Goal: Task Accomplishment & Management: Manage account settings

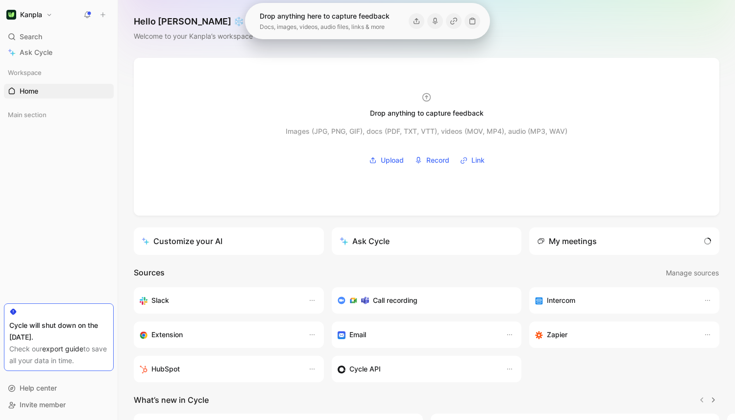
click at [523, 38] on div "Hello [PERSON_NAME] ❄️ MAKER Welcome to your Kanpla’s workspace" at bounding box center [426, 29] width 617 height 58
click at [77, 245] on div "Workspace Home G then H Main section To pick up a draggable item, press the spa…" at bounding box center [59, 183] width 110 height 236
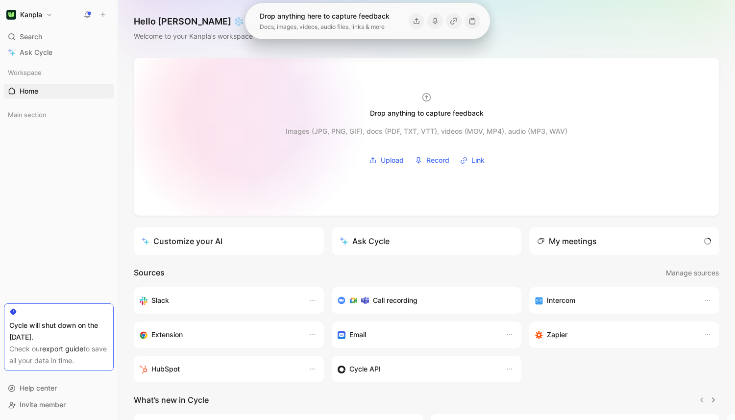
click at [245, 115] on div at bounding box center [426, 137] width 585 height 158
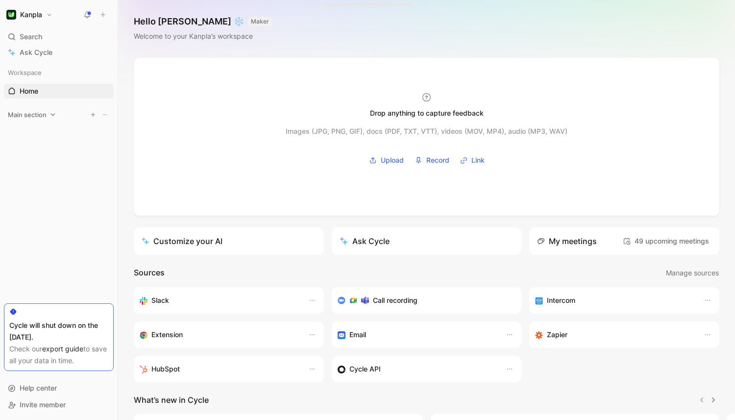
click at [56, 119] on div "Main section" at bounding box center [59, 114] width 110 height 15
click at [49, 51] on span "Ask Cycle" at bounding box center [36, 53] width 33 height 12
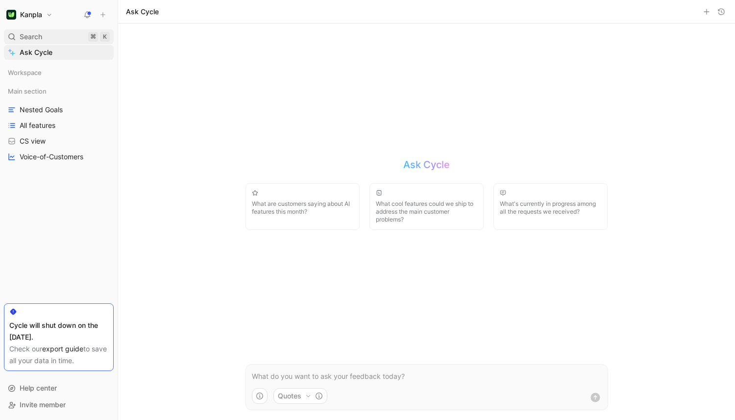
click at [40, 39] on span "Search" at bounding box center [31, 37] width 23 height 12
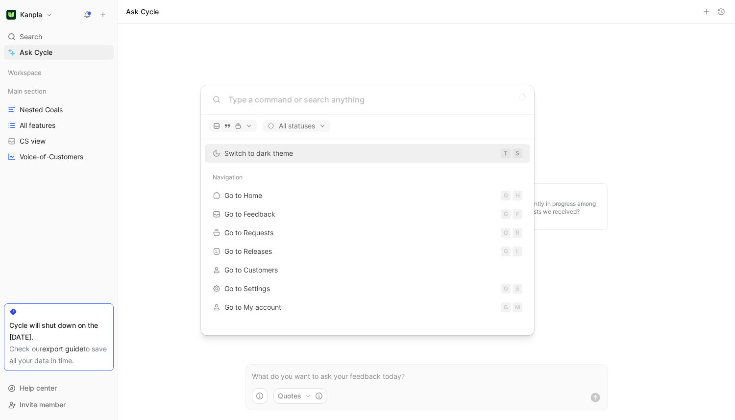
click at [42, 106] on body "Kanpla Search ⌘ K Ask Cycle Workspace Main section Nested Goals All features CS…" at bounding box center [367, 210] width 735 height 420
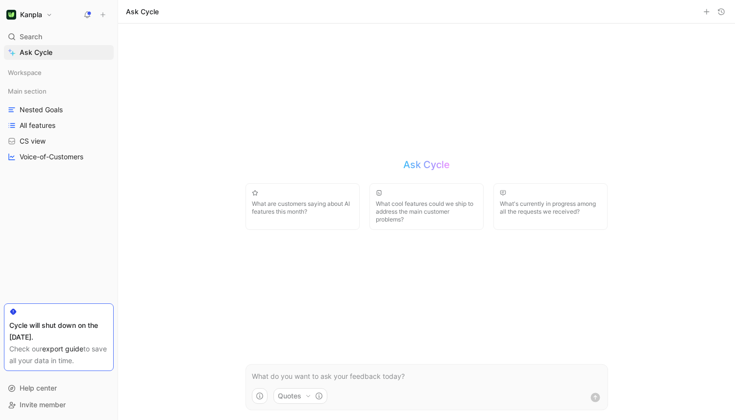
click at [40, 82] on div "Workspace" at bounding box center [59, 74] width 110 height 18
click at [40, 74] on span "Workspace" at bounding box center [25, 73] width 34 height 10
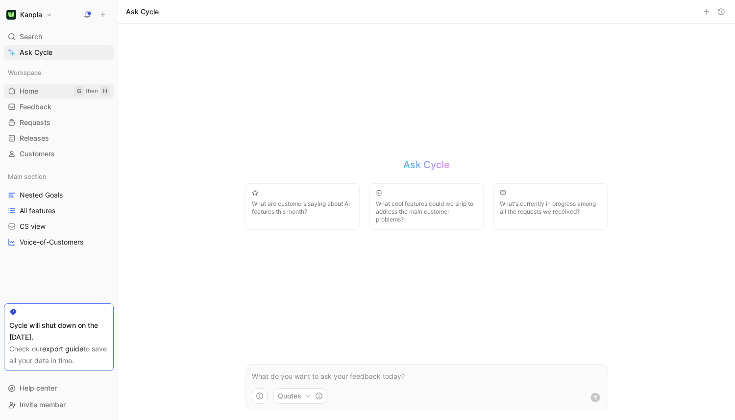
click at [42, 86] on link "Home G then H" at bounding box center [59, 91] width 110 height 15
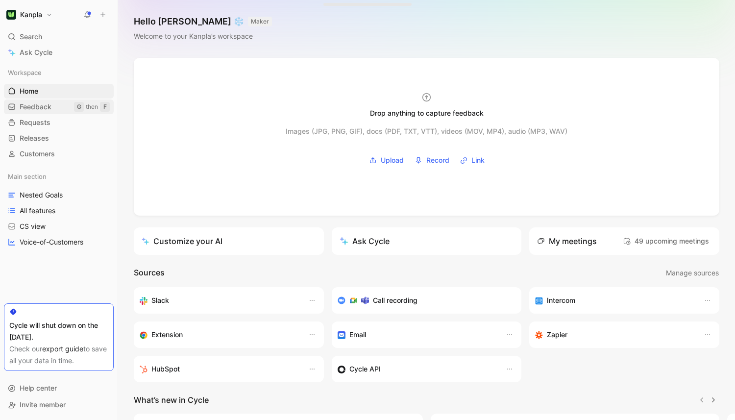
click at [42, 104] on span "Feedback" at bounding box center [36, 107] width 32 height 10
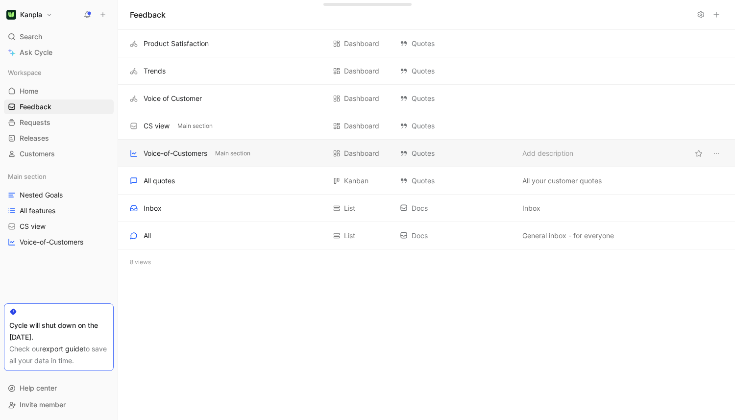
click at [286, 157] on div "Voice-of-Customers Main section" at bounding box center [227, 153] width 195 height 12
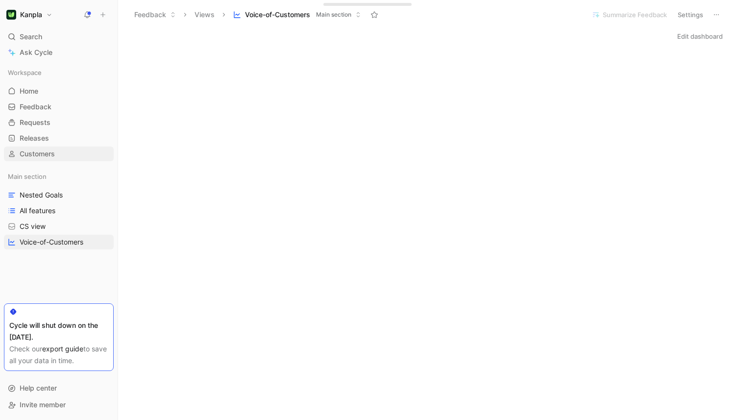
click at [48, 158] on span "Customers" at bounding box center [37, 154] width 35 height 10
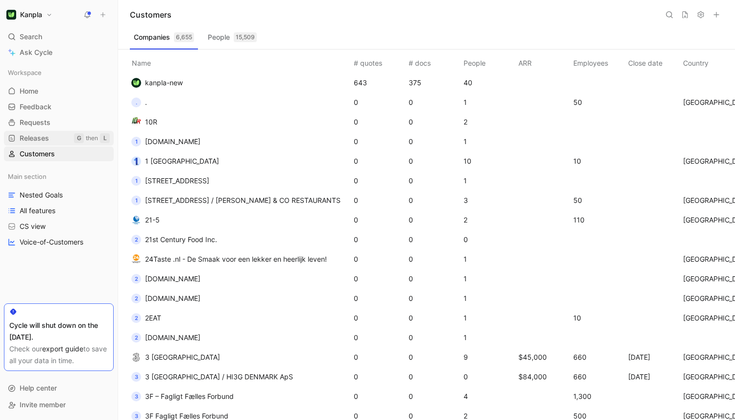
click at [64, 140] on link "Releases G then L" at bounding box center [59, 138] width 110 height 15
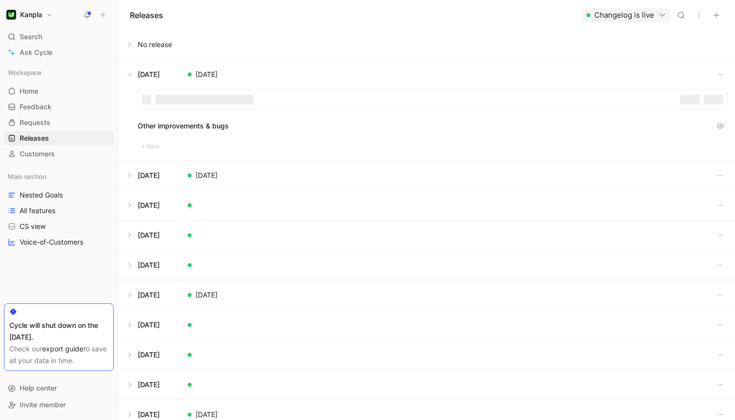
click at [63, 130] on div "Workspace Home G then H Feedback G then F Requests G then R Releases G then L C…" at bounding box center [59, 113] width 110 height 96
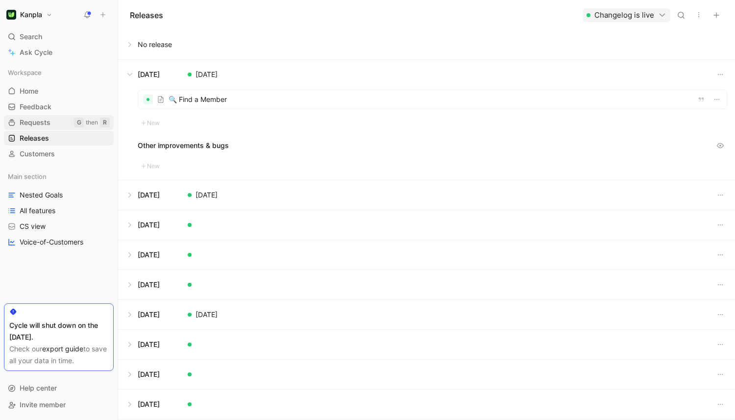
click at [55, 124] on link "Requests G then R" at bounding box center [59, 122] width 110 height 15
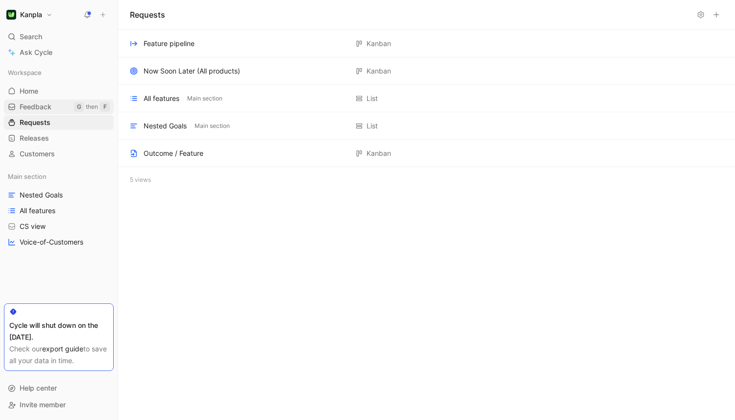
click at [42, 108] on span "Feedback" at bounding box center [36, 107] width 32 height 10
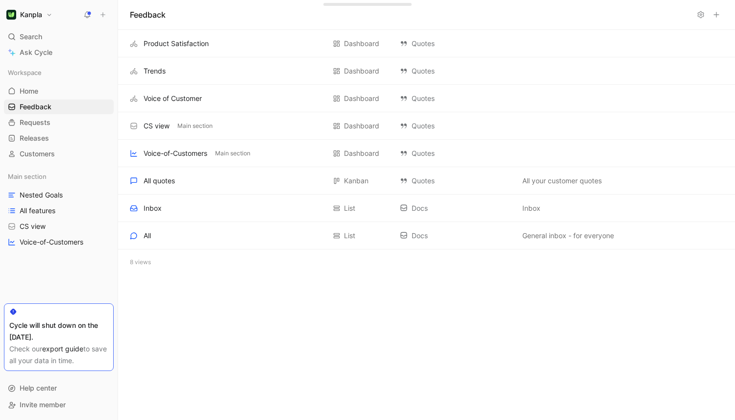
click at [95, 270] on div "Workspace Home G then H Feedback G then F Requests G then R Releases G then L C…" at bounding box center [59, 183] width 110 height 236
click at [70, 352] on link "export guide" at bounding box center [62, 348] width 41 height 8
click at [35, 72] on span "Workspace" at bounding box center [25, 73] width 34 height 10
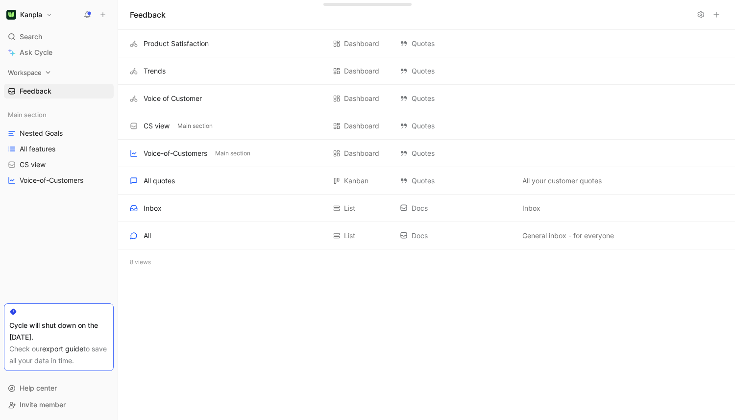
click at [35, 72] on span "Workspace" at bounding box center [25, 73] width 34 height 10
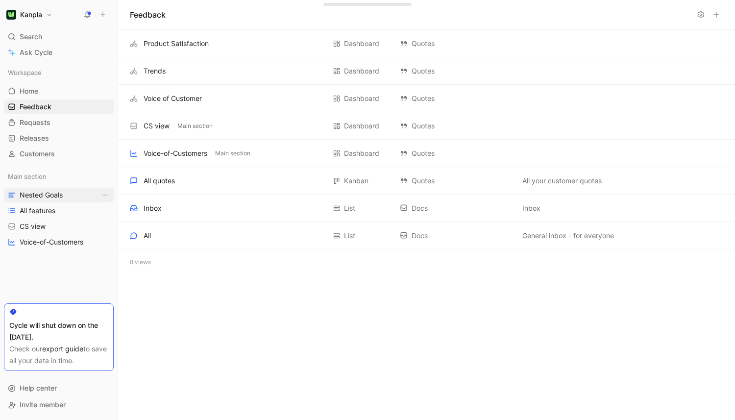
click at [62, 192] on span "Nested Goals" at bounding box center [41, 195] width 43 height 10
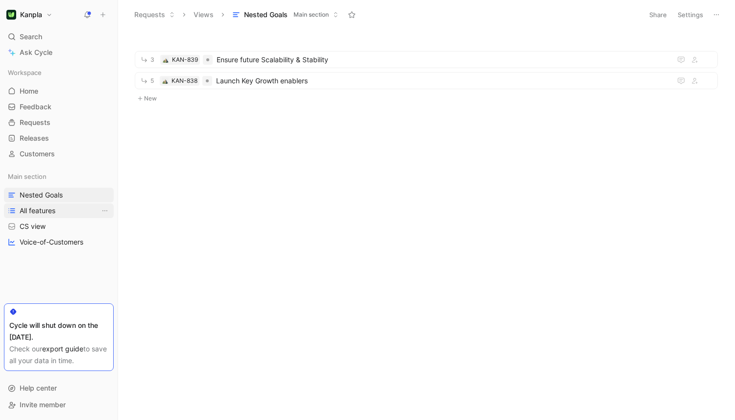
click at [72, 208] on link "All features" at bounding box center [59, 210] width 110 height 15
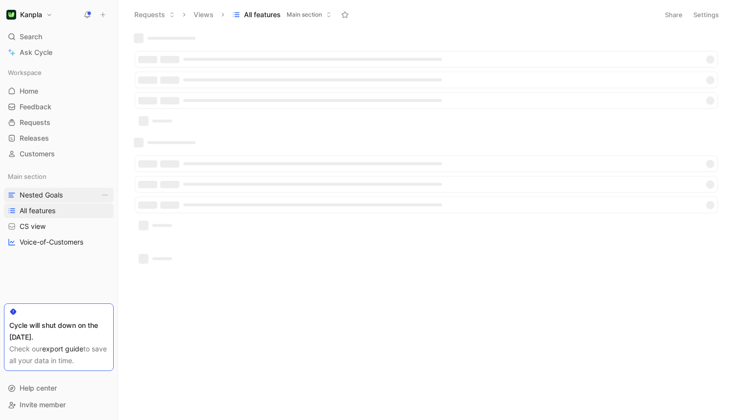
click at [72, 201] on link "Nested Goals" at bounding box center [59, 195] width 110 height 15
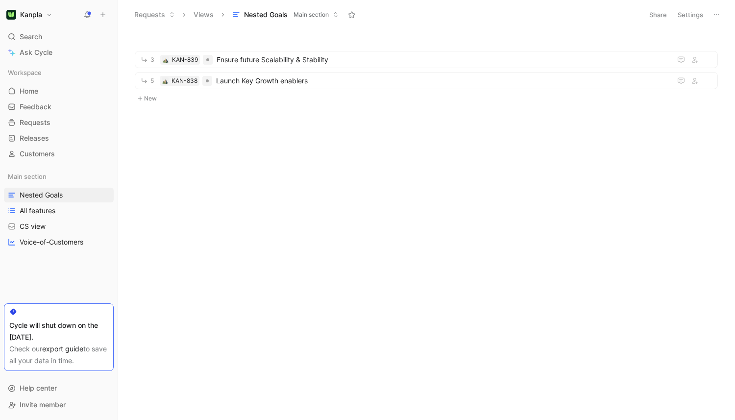
click at [206, 17] on button "Views" at bounding box center [203, 14] width 29 height 15
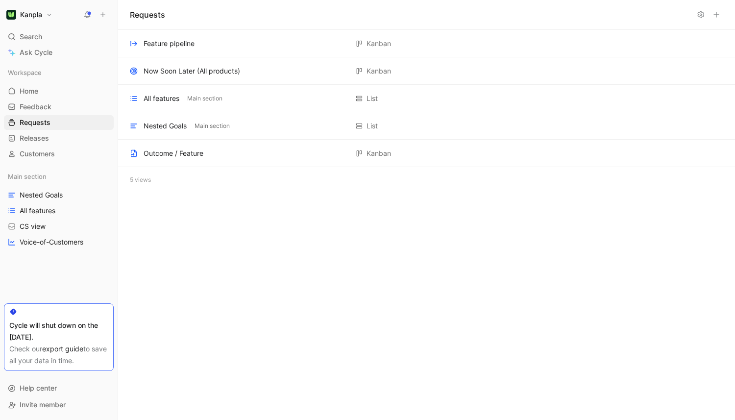
click at [717, 13] on icon at bounding box center [716, 15] width 8 height 8
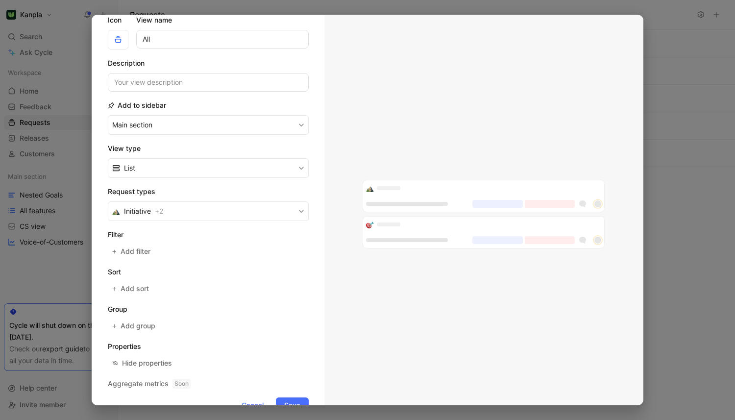
scroll to position [41, 0]
type input "All"
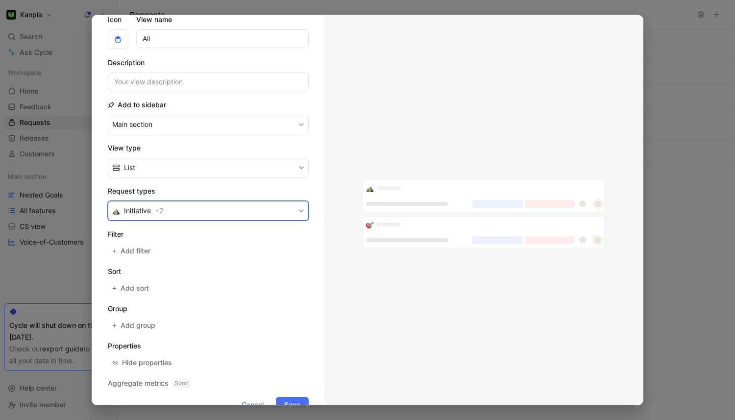
click at [267, 206] on button "Initiative + 2" at bounding box center [208, 211] width 201 height 20
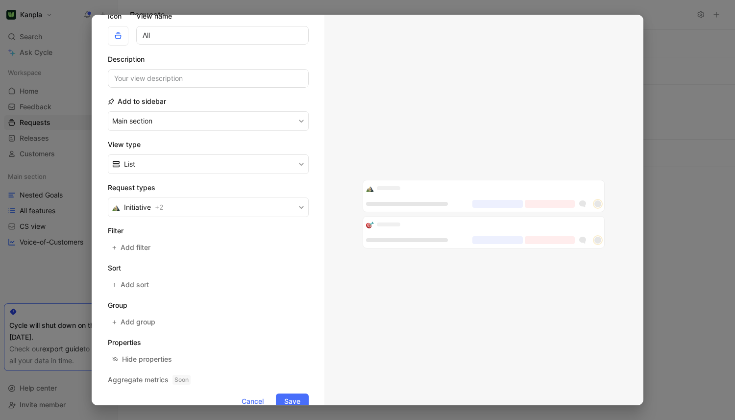
scroll to position [64, 0]
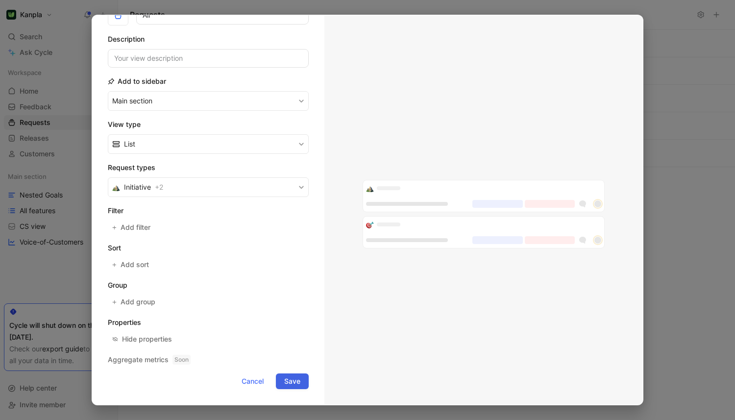
click at [301, 385] on button "Save" at bounding box center [292, 381] width 33 height 16
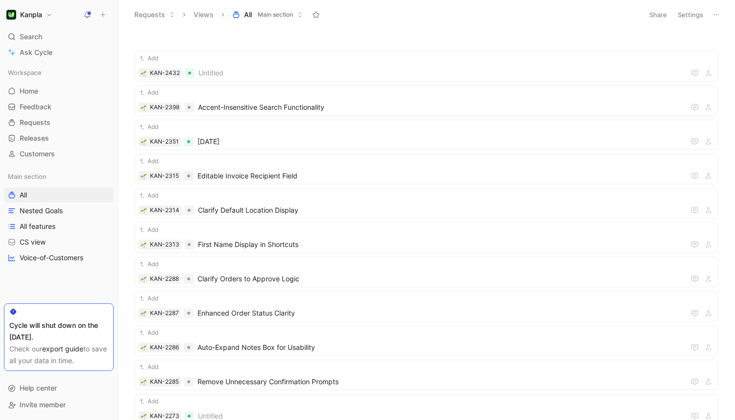
click at [711, 15] on button at bounding box center [716, 15] width 14 height 14
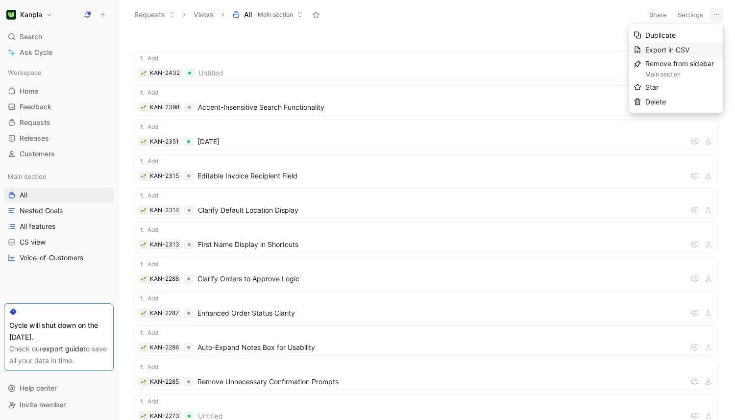
click at [672, 48] on span "Export in CSV" at bounding box center [667, 50] width 44 height 8
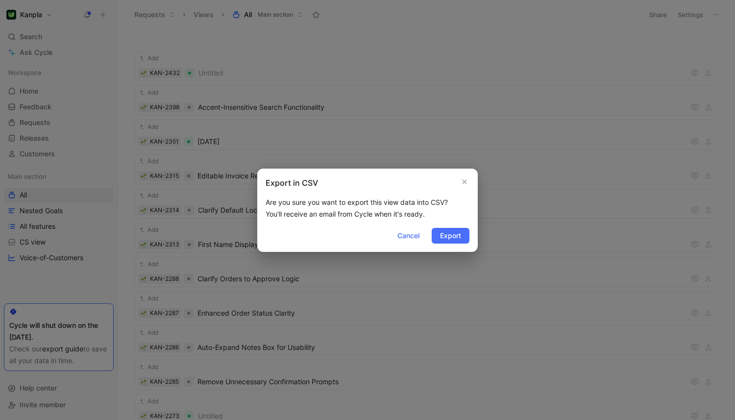
click at [443, 244] on div "Export in CSV Are you sure you want to export this view data into CSV? You'll r…" at bounding box center [367, 209] width 220 height 83
click at [453, 234] on span "Export" at bounding box center [450, 236] width 21 height 12
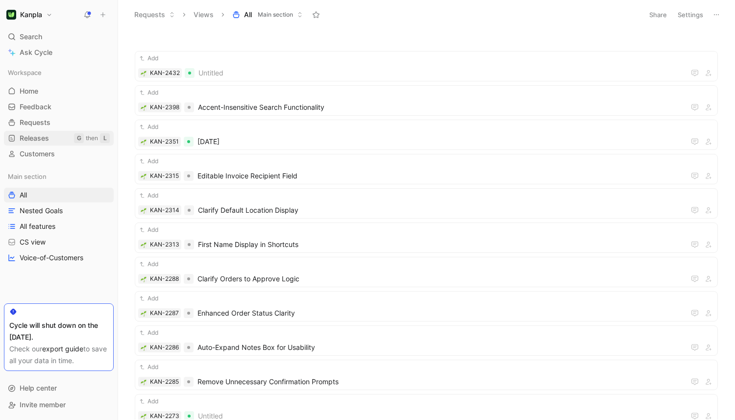
click at [62, 138] on link "Releases G then L" at bounding box center [59, 138] width 110 height 15
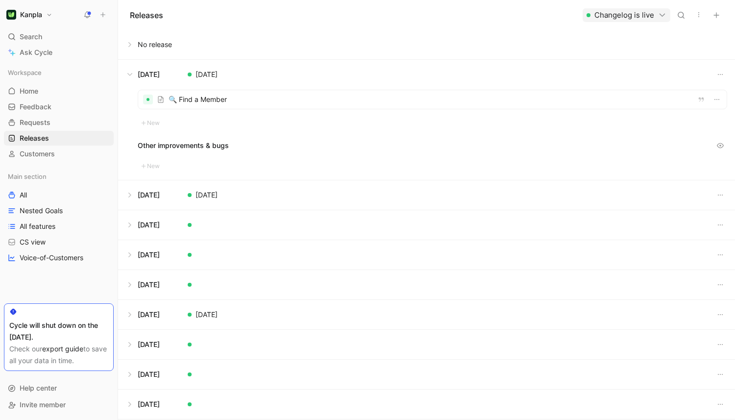
click at [701, 18] on icon "button" at bounding box center [699, 15] width 8 height 8
click at [669, 55] on div "Export in CSV" at bounding box center [670, 50] width 62 height 12
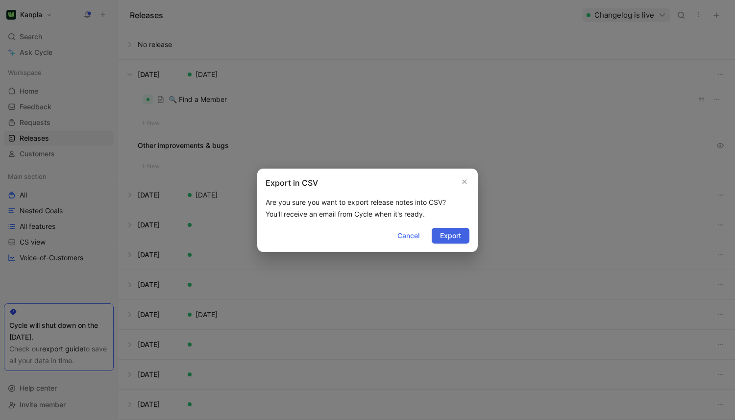
click at [449, 241] on button "Export" at bounding box center [451, 236] width 38 height 16
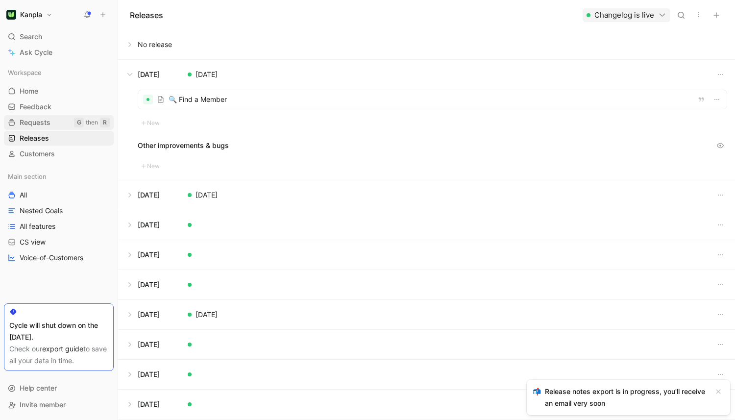
click at [52, 127] on link "Requests G then R" at bounding box center [59, 122] width 110 height 15
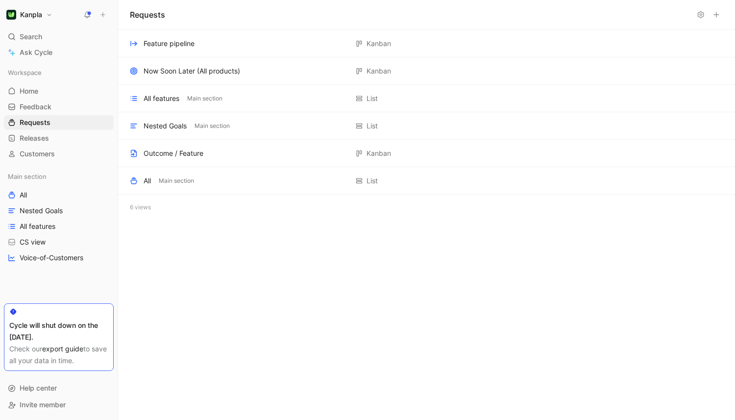
click at [697, 14] on icon at bounding box center [701, 15] width 8 height 8
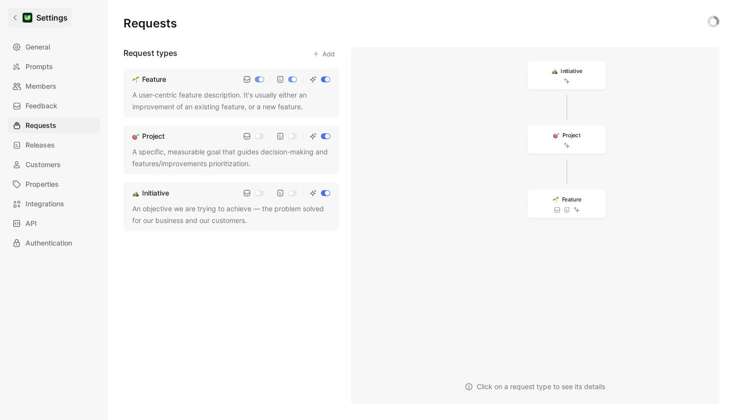
click at [12, 20] on icon at bounding box center [15, 17] width 7 height 7
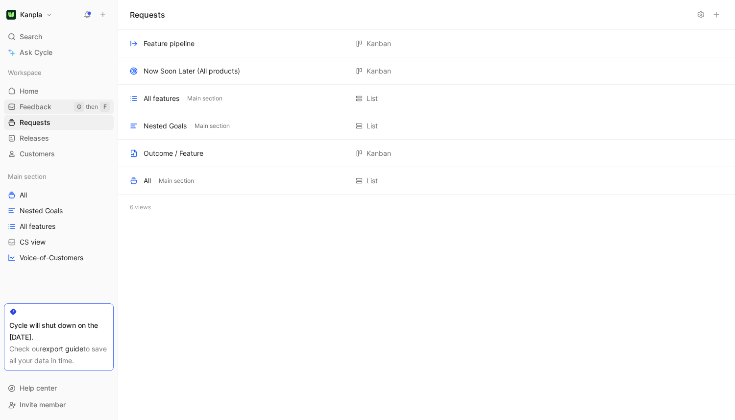
click at [48, 101] on link "Feedback G then F" at bounding box center [59, 106] width 110 height 15
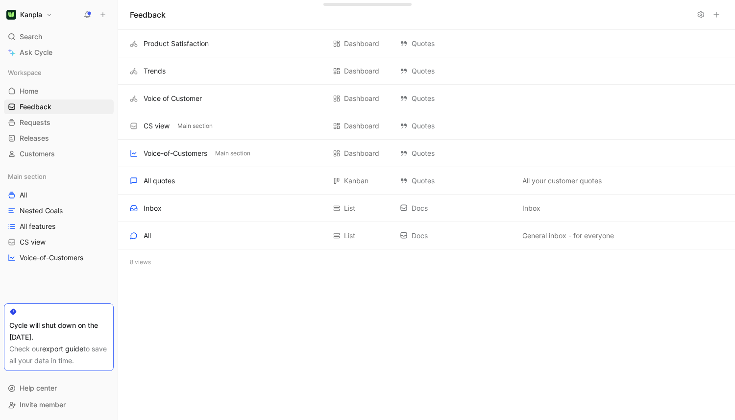
click at [705, 13] on button at bounding box center [701, 15] width 14 height 14
click at [64, 149] on link "Customers" at bounding box center [59, 153] width 110 height 15
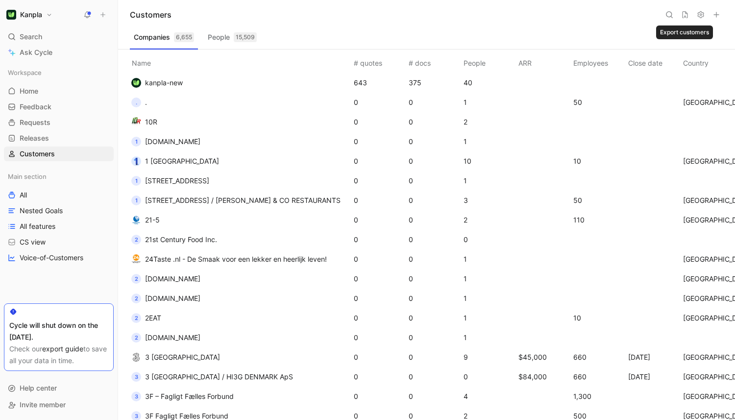
click at [687, 9] on button at bounding box center [685, 15] width 14 height 14
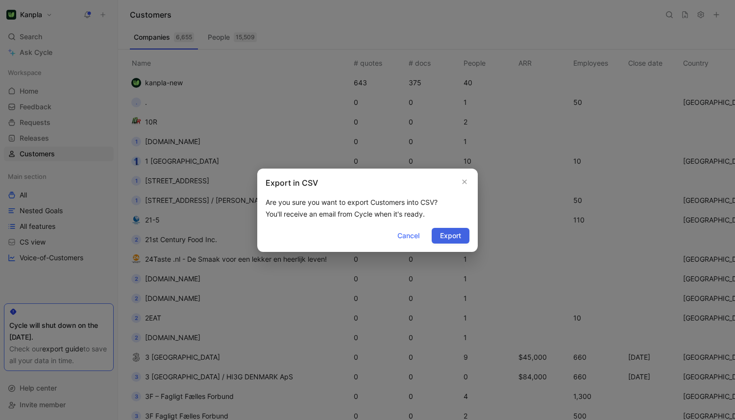
click at [455, 238] on span "Export" at bounding box center [450, 236] width 21 height 12
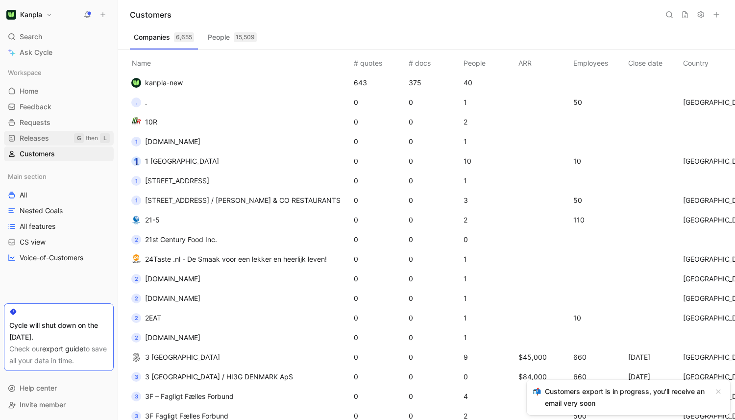
click at [78, 144] on link "Releases G then L" at bounding box center [59, 138] width 110 height 15
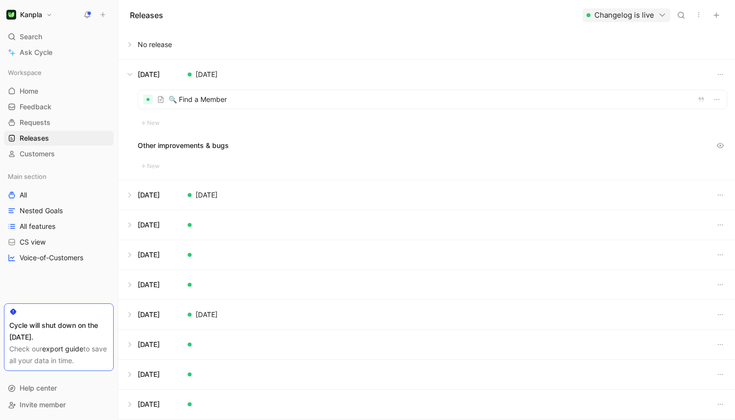
click at [697, 12] on icon "button" at bounding box center [699, 15] width 8 height 8
click at [35, 107] on span "Feedback" at bounding box center [36, 107] width 32 height 10
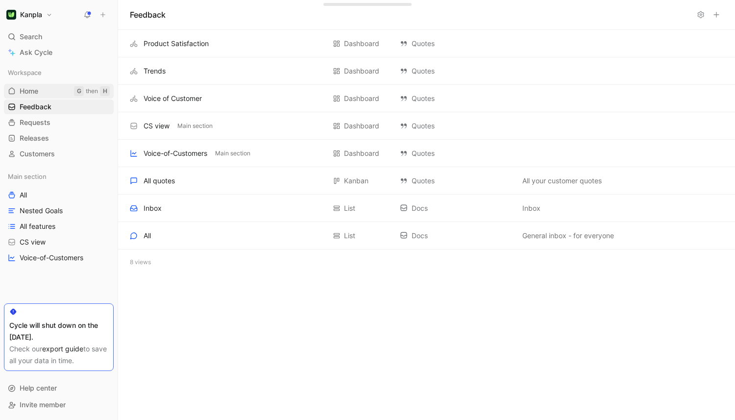
click at [49, 84] on link "Home G then H" at bounding box center [59, 91] width 110 height 15
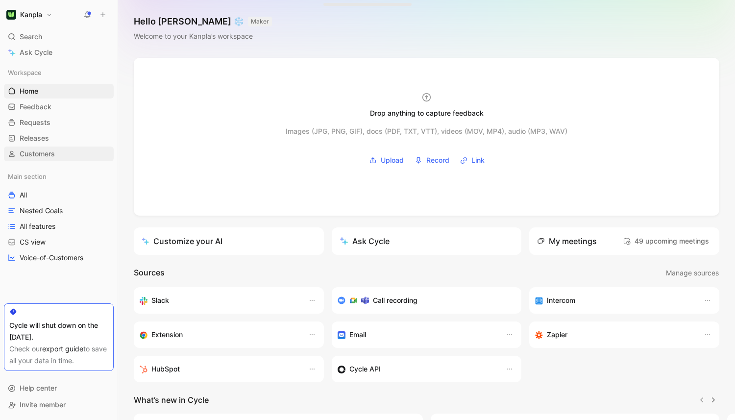
click at [68, 155] on link "Customers" at bounding box center [59, 153] width 110 height 15
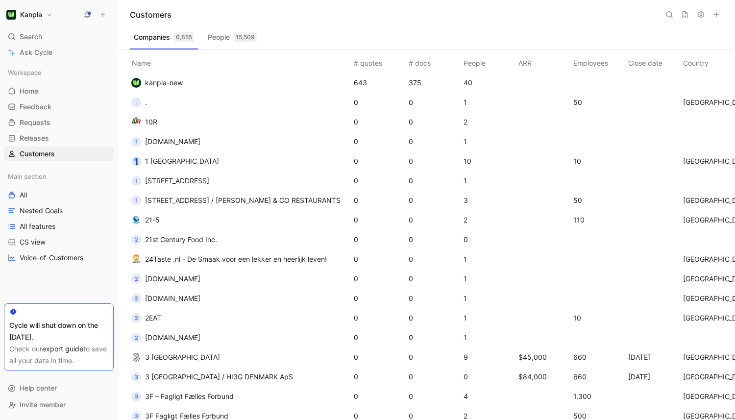
click at [688, 14] on icon at bounding box center [685, 15] width 8 height 8
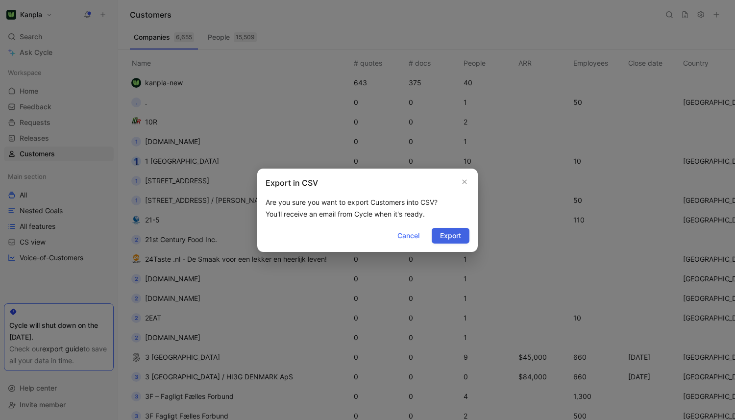
click at [453, 239] on span "Export" at bounding box center [450, 236] width 21 height 12
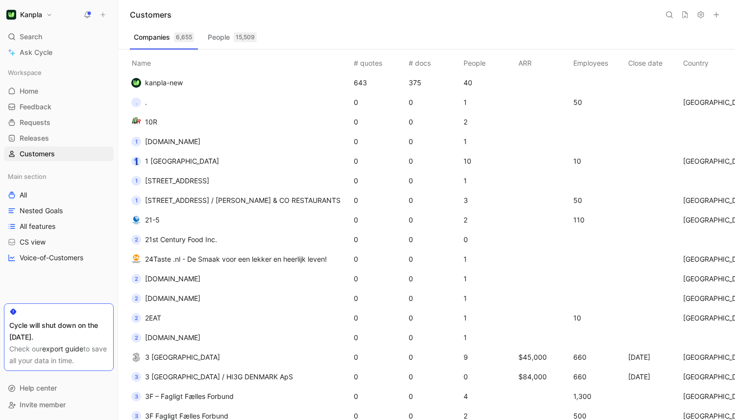
click at [49, 13] on button "Kanpla" at bounding box center [29, 15] width 51 height 14
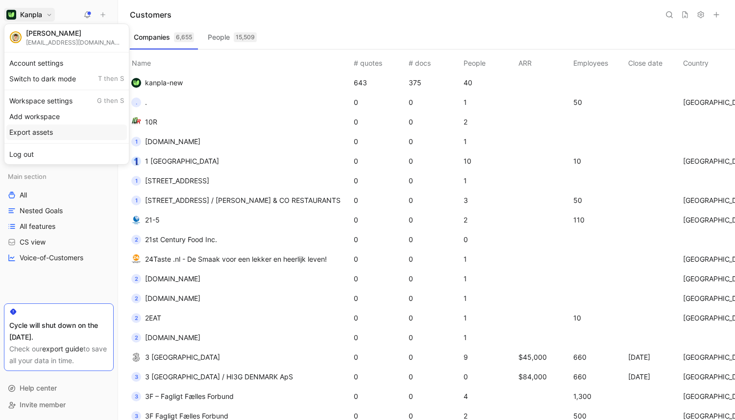
click at [65, 137] on div "Export assets" at bounding box center [66, 132] width 120 height 16
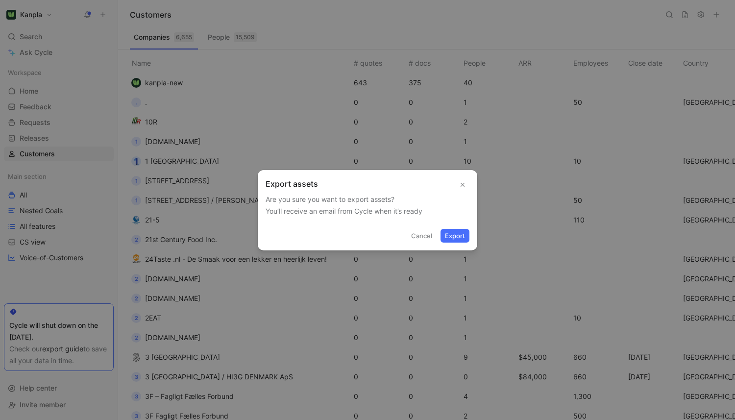
click at [456, 235] on button "Export" at bounding box center [454, 236] width 29 height 14
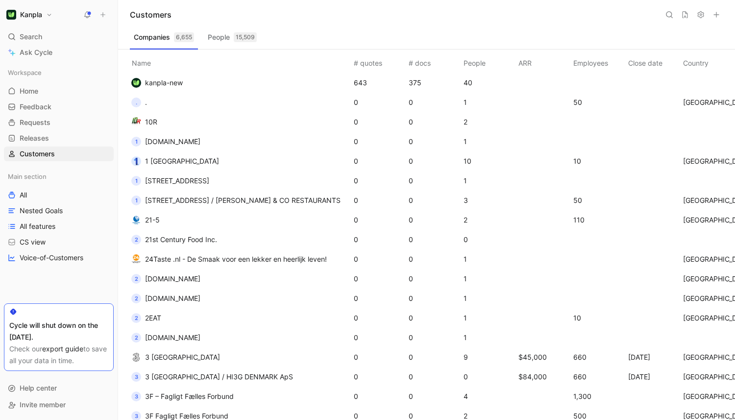
click at [53, 14] on button "Kanpla" at bounding box center [29, 15] width 51 height 14
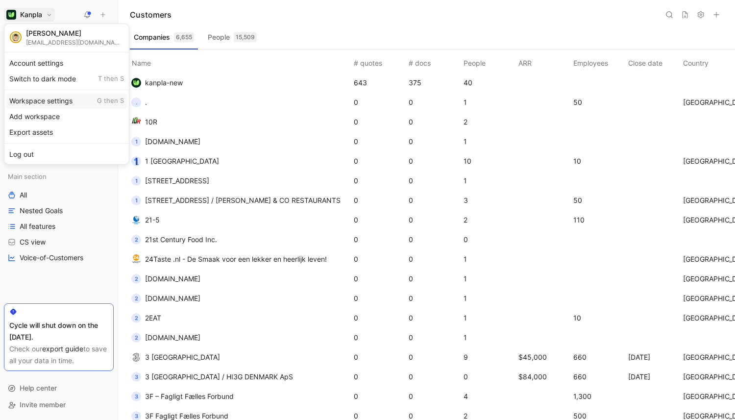
click at [56, 96] on div "Workspace settings G then S" at bounding box center [66, 101] width 120 height 16
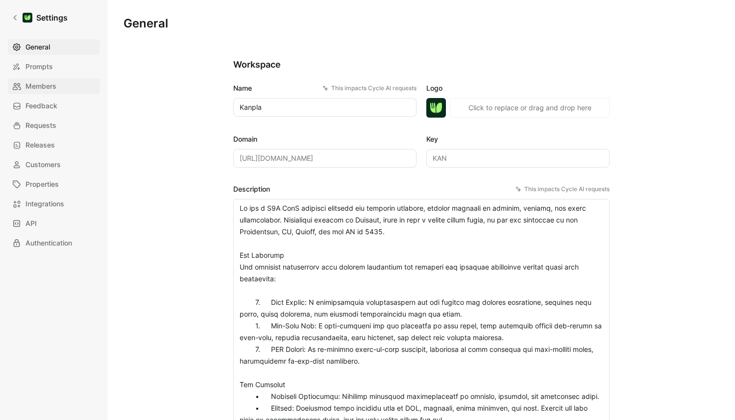
click at [62, 86] on link "Members" at bounding box center [54, 86] width 92 height 16
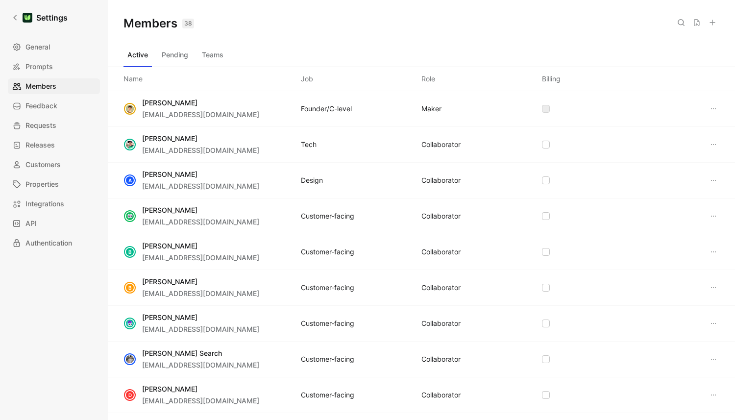
click at [694, 21] on use at bounding box center [696, 22] width 5 height 7
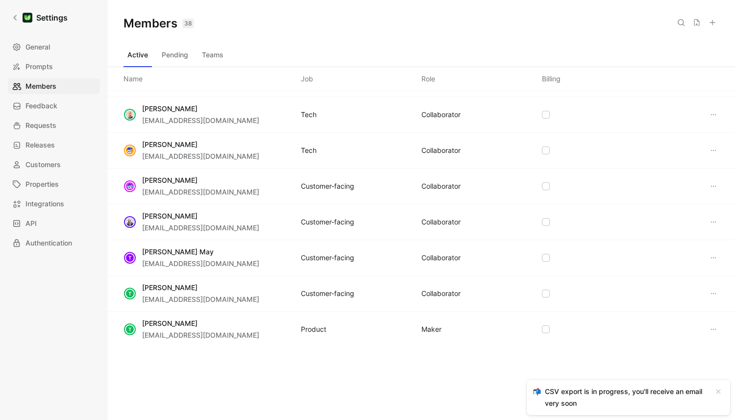
scroll to position [1036, 0]
